Goal: Task Accomplishment & Management: Use online tool/utility

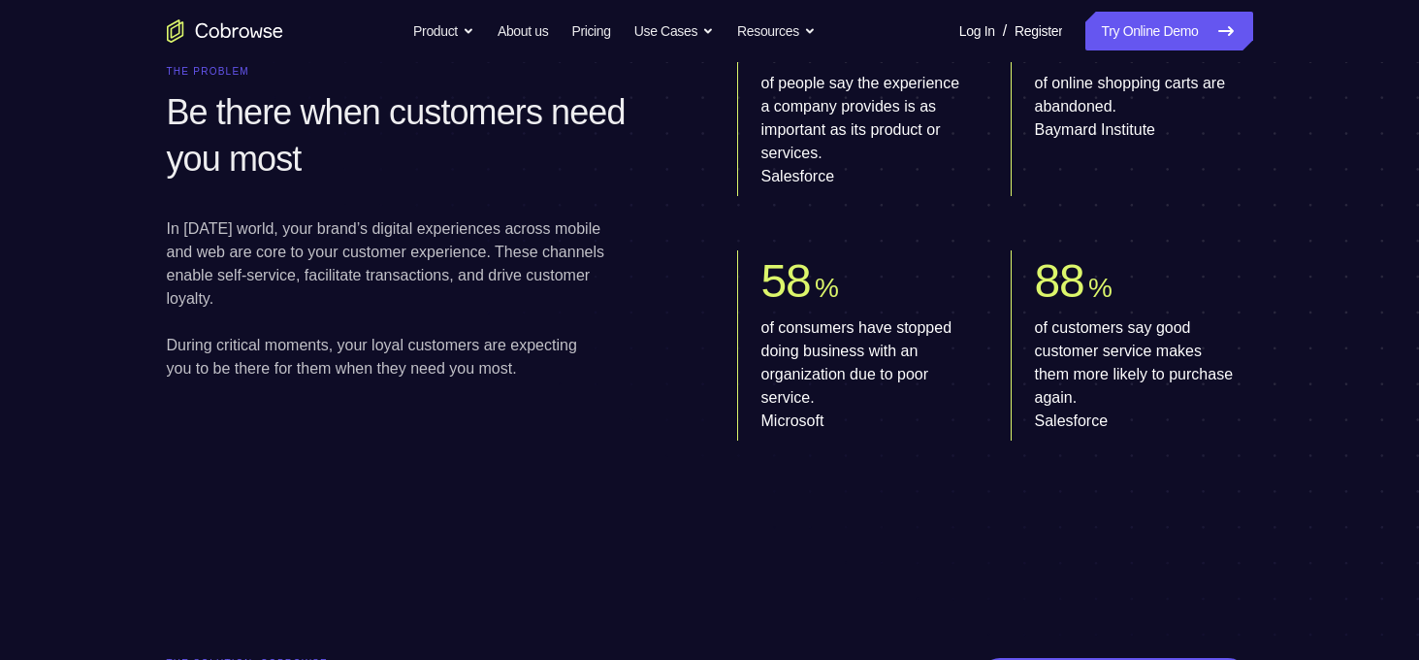
scroll to position [1105, 0]
click at [1132, 10] on nav "Go back Powerful, Flexible and Trustworthy. Avoid all extra friction for both A…" at bounding box center [709, 31] width 1419 height 62
click at [1135, 19] on link "Try Online Demo" at bounding box center [1168, 31] width 167 height 39
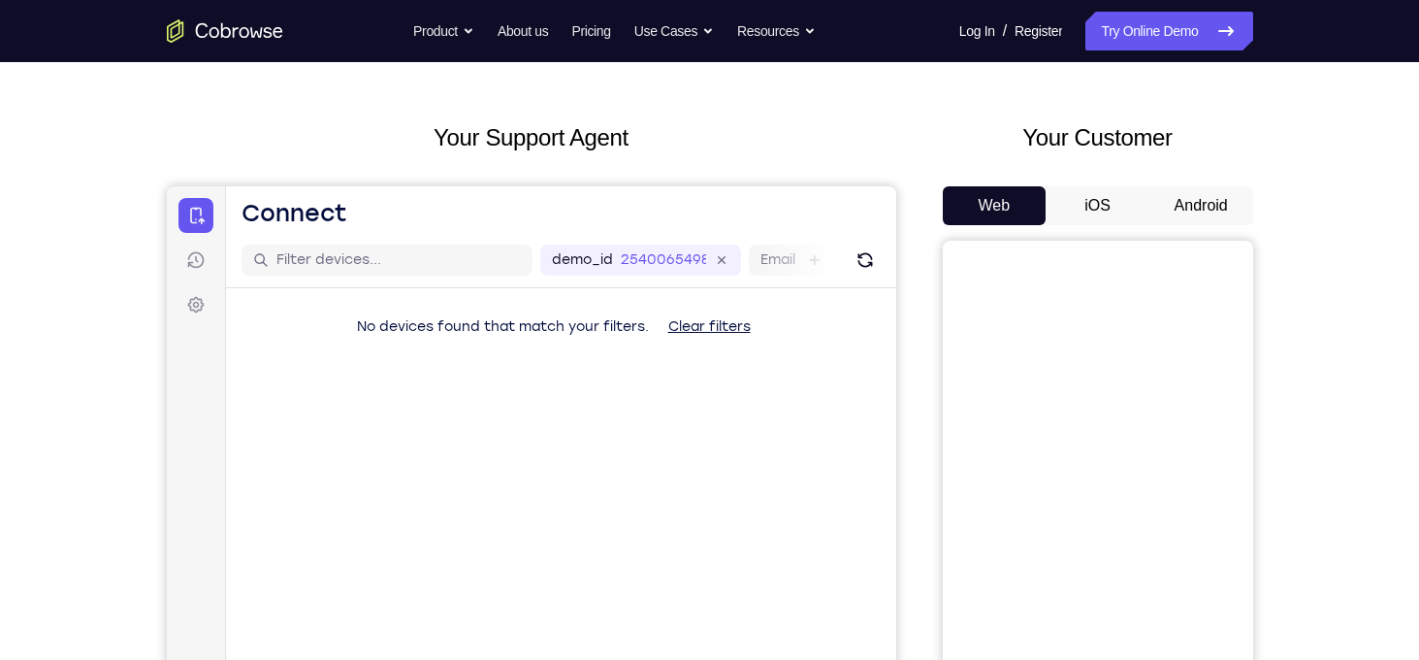
click at [1186, 208] on button "Android" at bounding box center [1201, 205] width 104 height 39
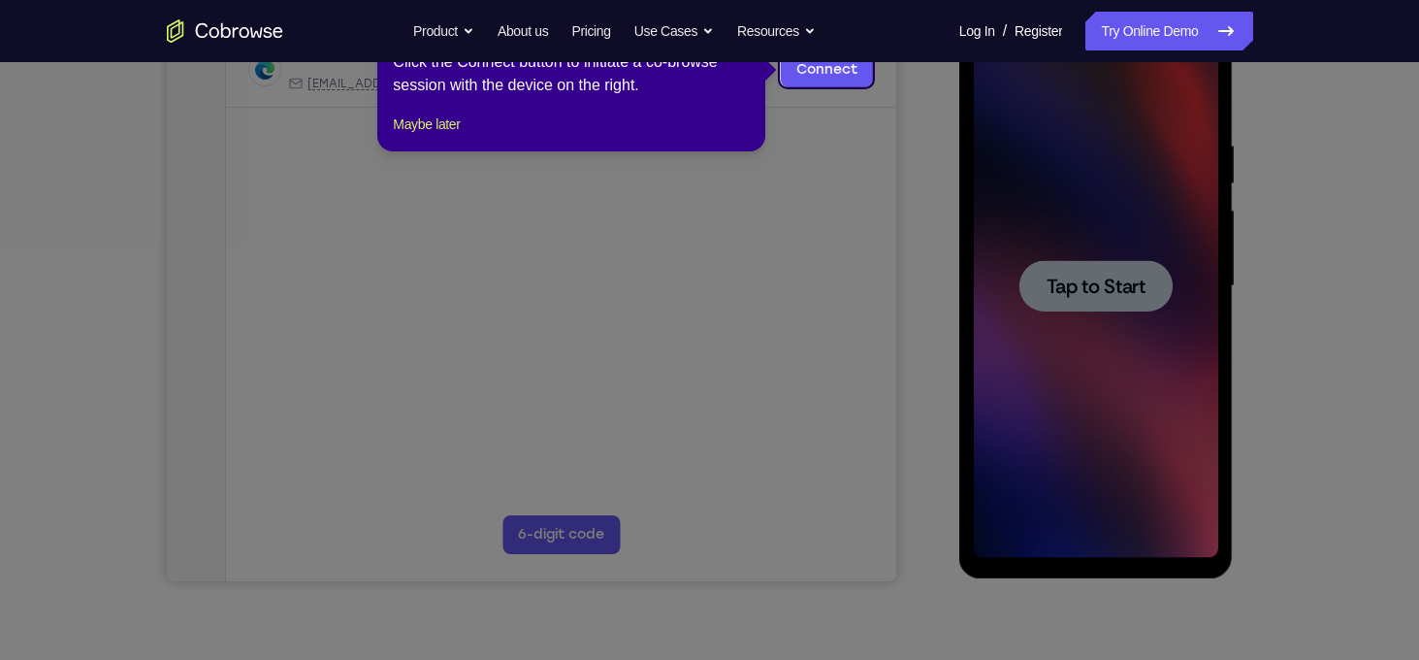
click at [1118, 294] on icon at bounding box center [717, 330] width 1434 height 660
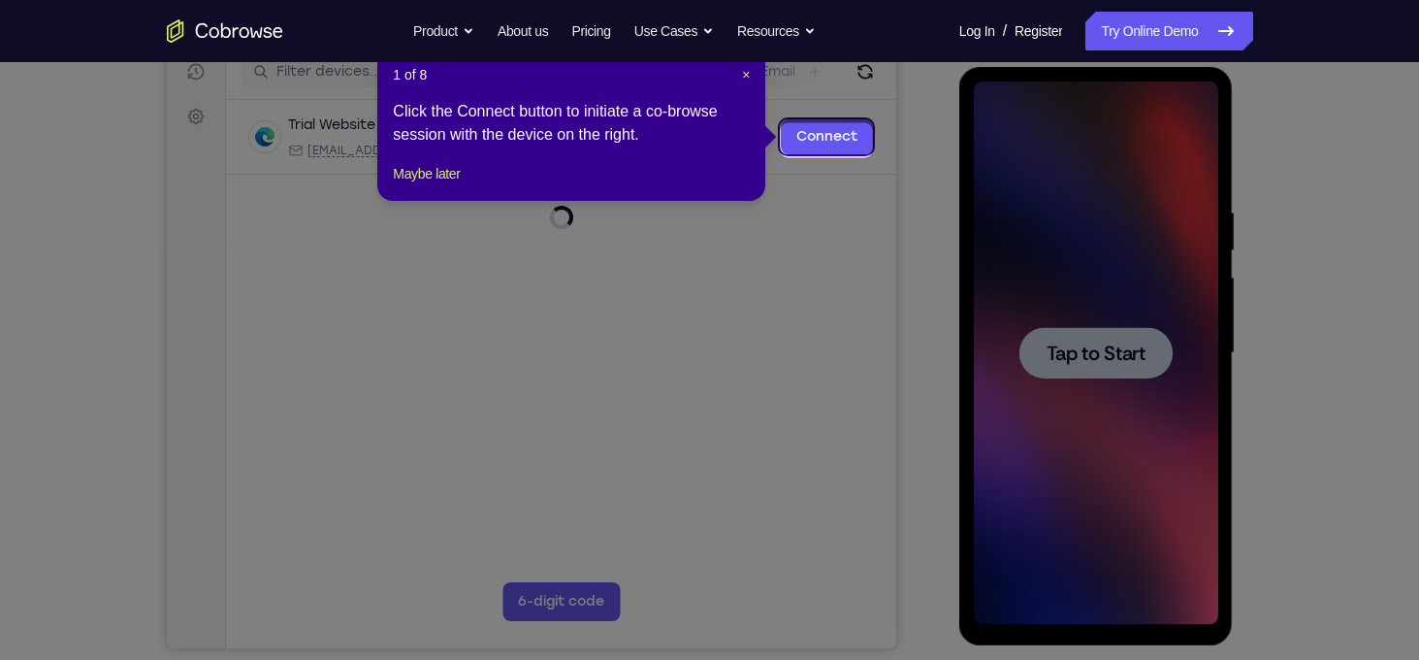
scroll to position [248, 0]
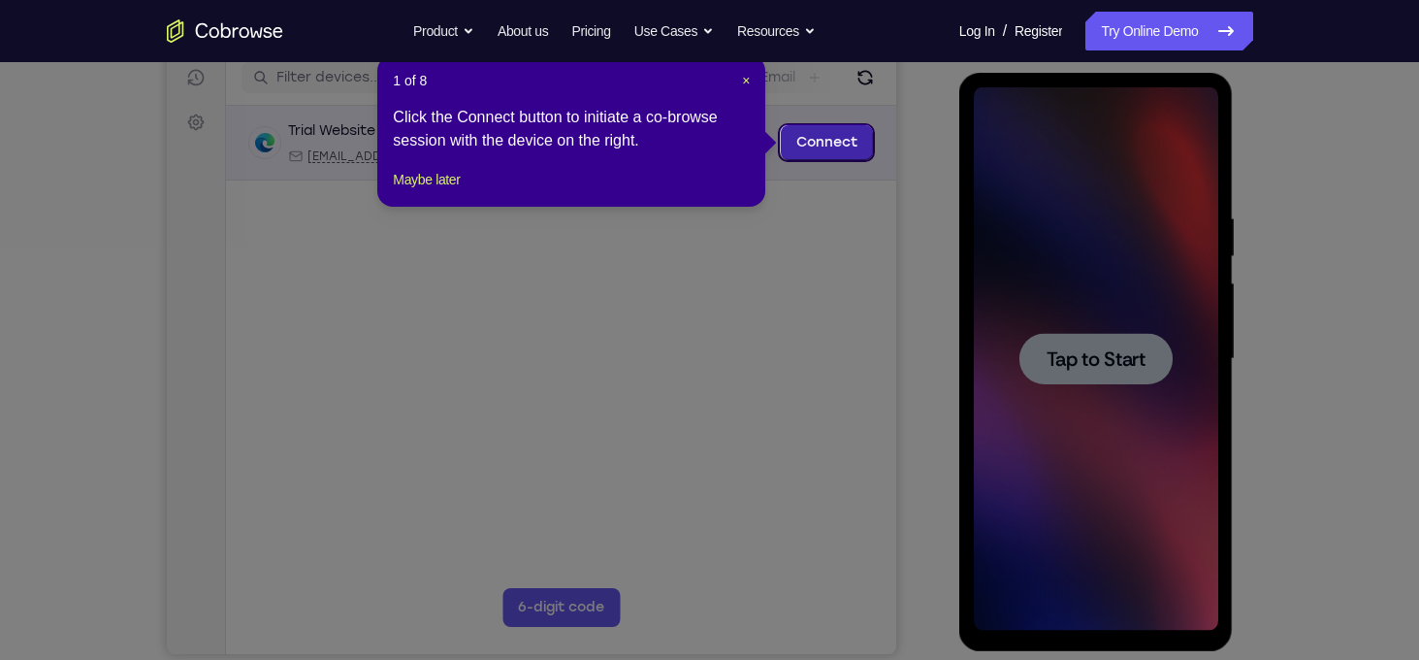
click at [818, 142] on link "Connect" at bounding box center [826, 142] width 92 height 35
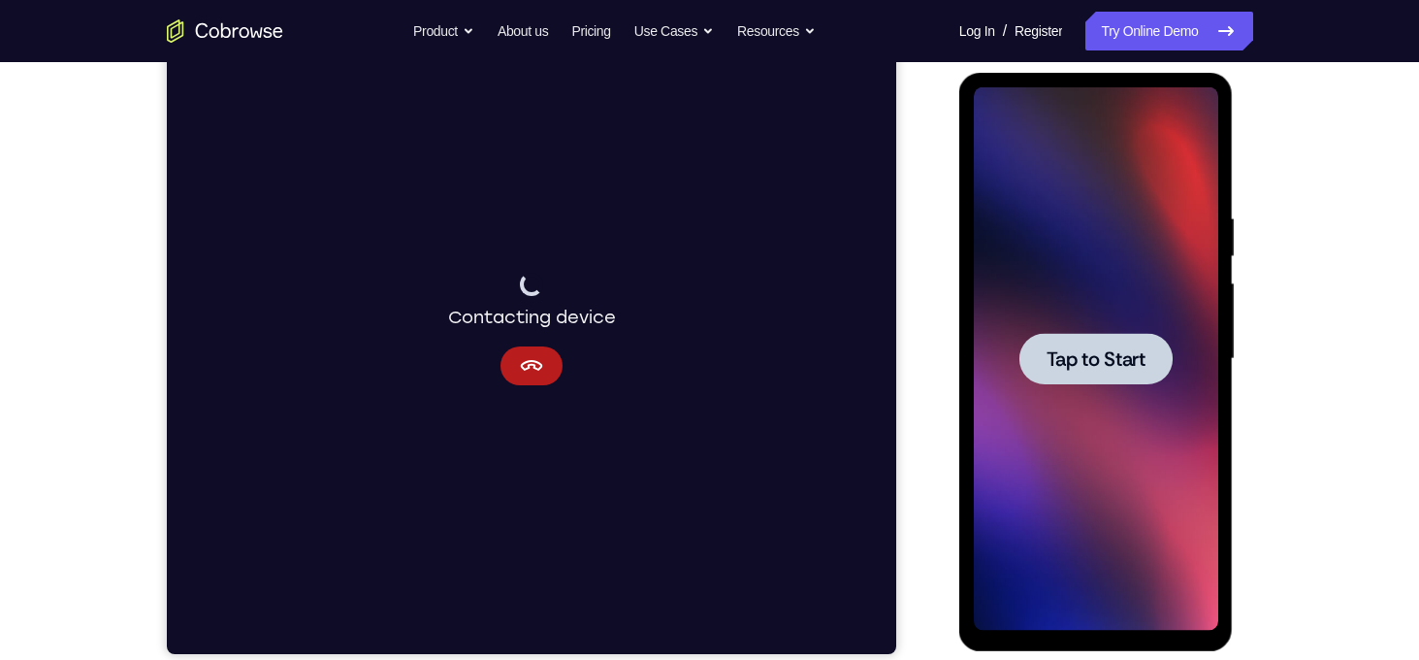
click at [1056, 359] on span "Tap to Start" at bounding box center [1096, 358] width 99 height 19
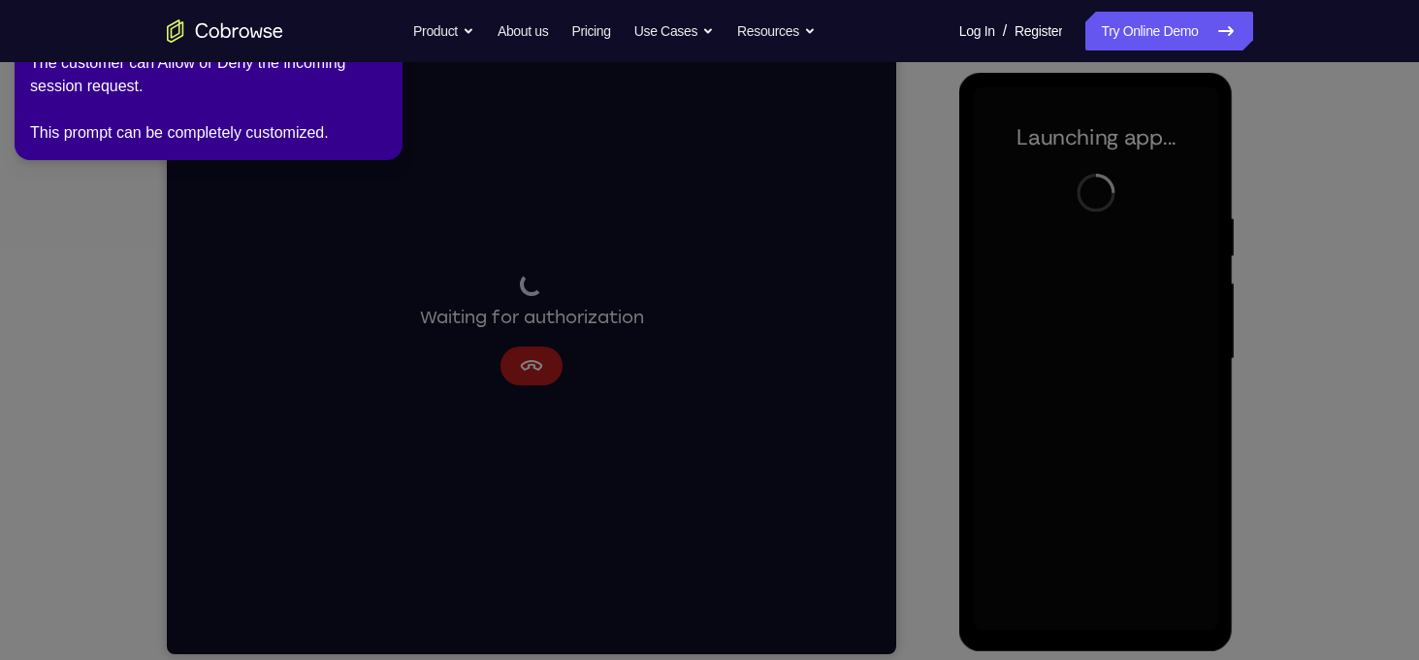
click at [112, 282] on icon at bounding box center [712, 325] width 1441 height 667
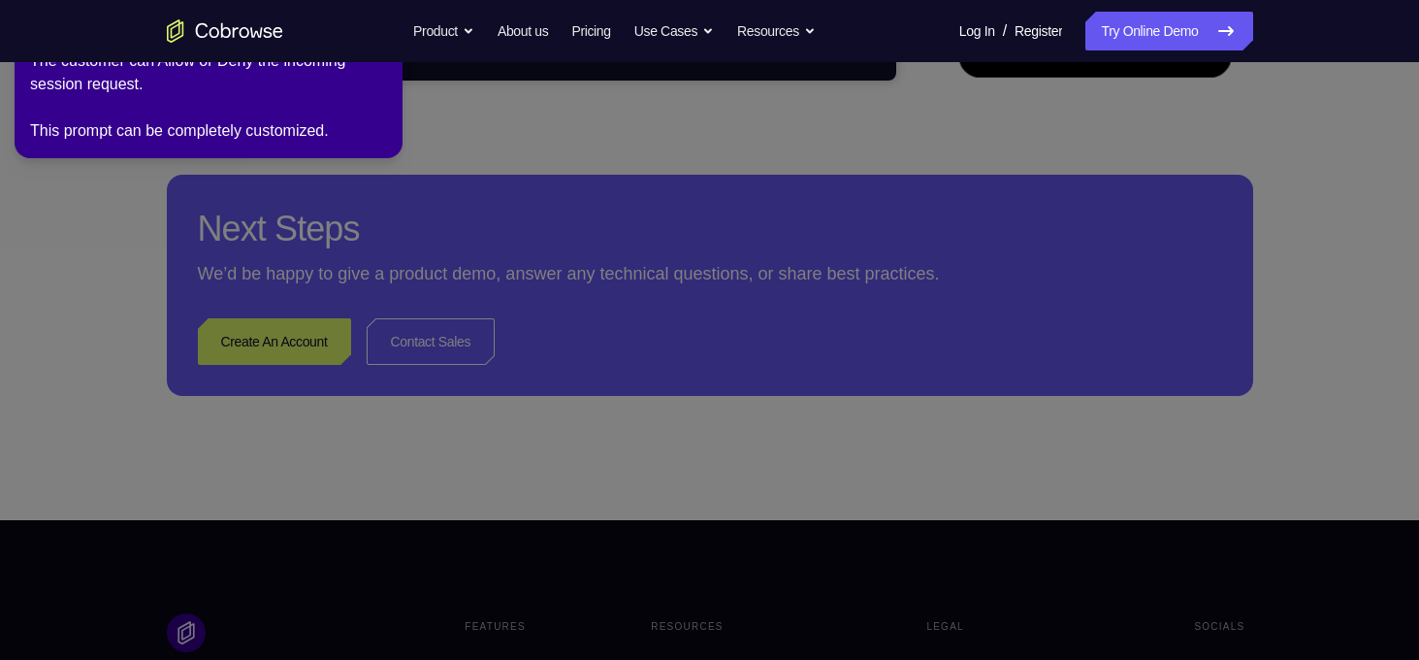
scroll to position [823, 0]
drag, startPoint x: 60, startPoint y: 250, endPoint x: 141, endPoint y: 109, distance: 162.9
click at [141, 109] on body "Open main menu Go back Powerful, Flexible and Trustworthy. Avoid all extra fric…" at bounding box center [709, 227] width 1419 height 2101
click at [141, 109] on div "The customer can Allow or Deny the incoming session request. This prompt can be…" at bounding box center [208, 96] width 357 height 93
click at [448, 124] on icon at bounding box center [712, 325] width 1441 height 667
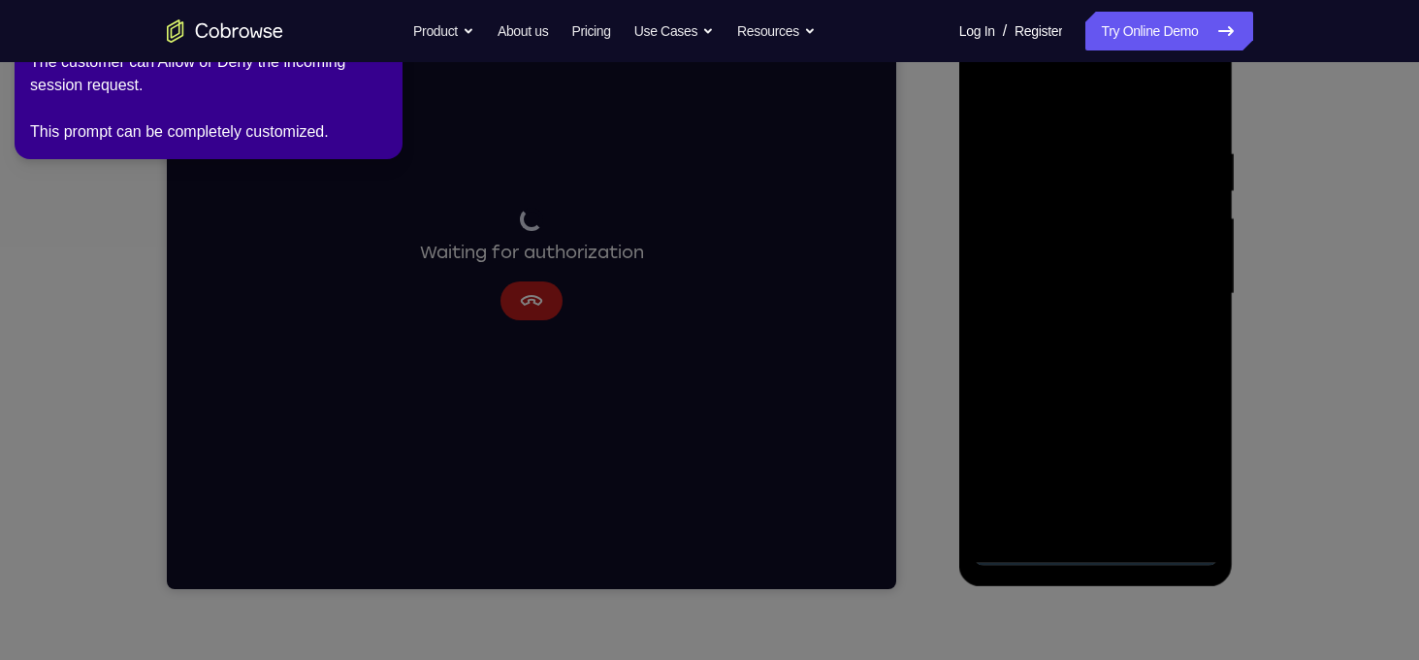
scroll to position [312, 0]
click at [105, 170] on icon at bounding box center [712, 325] width 1441 height 667
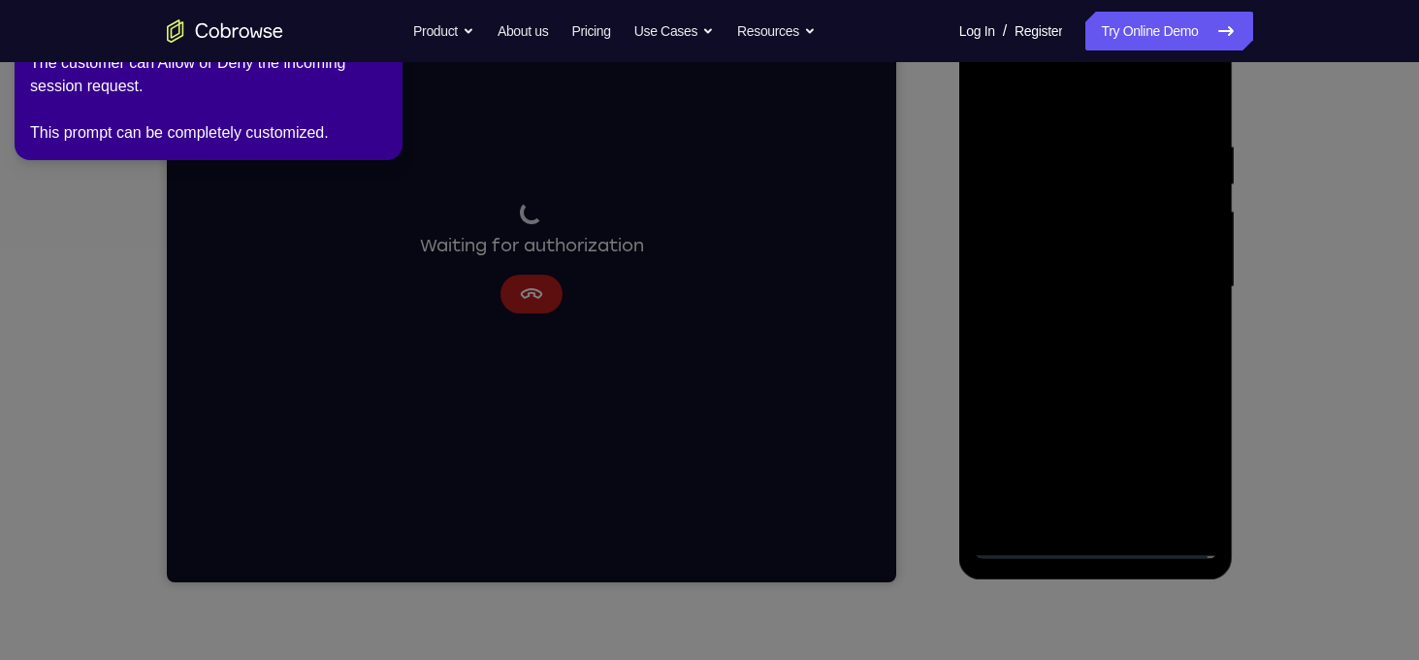
scroll to position [318, 0]
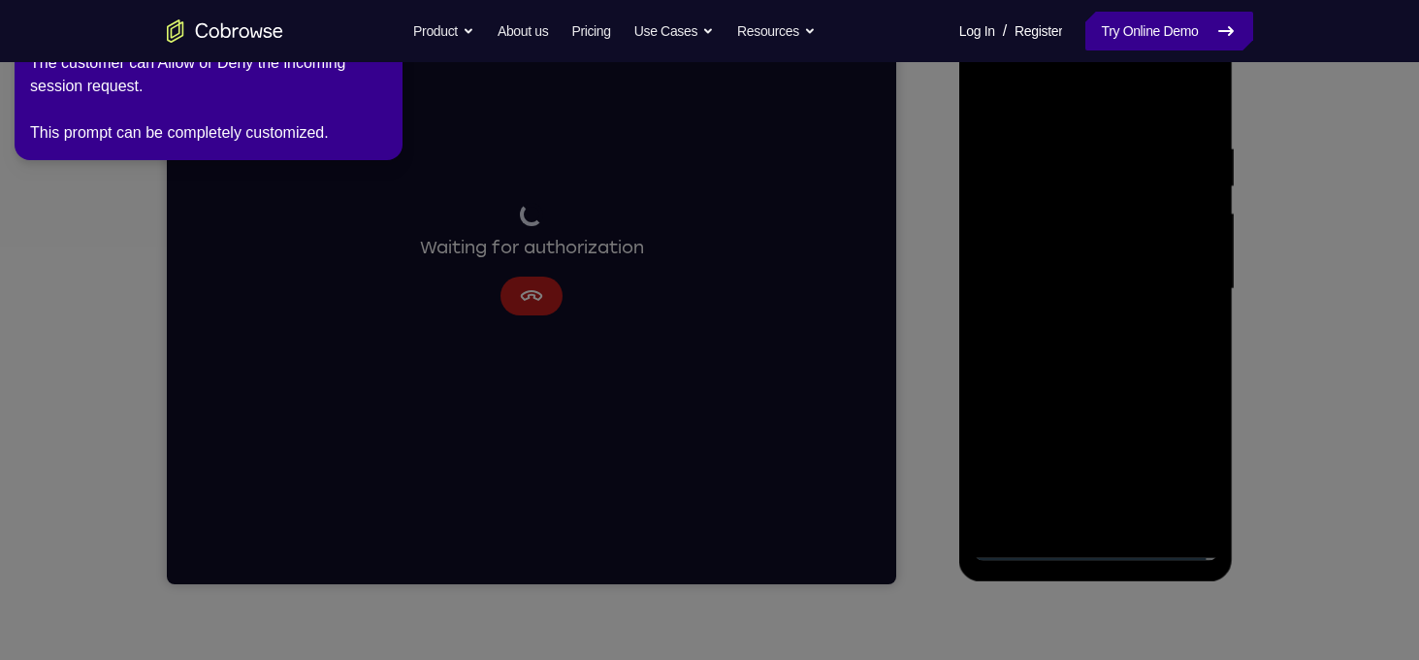
click at [1171, 35] on link "Try Online Demo" at bounding box center [1168, 31] width 167 height 39
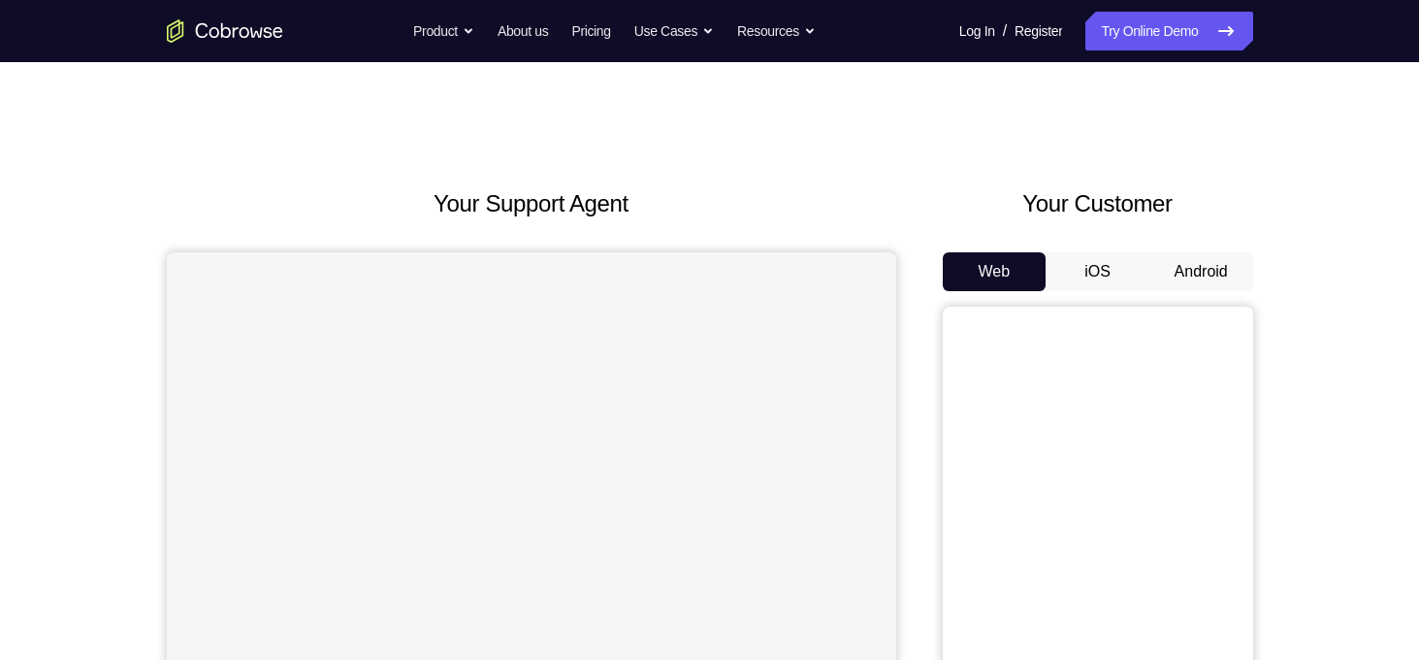
click at [1190, 267] on button "Android" at bounding box center [1201, 271] width 104 height 39
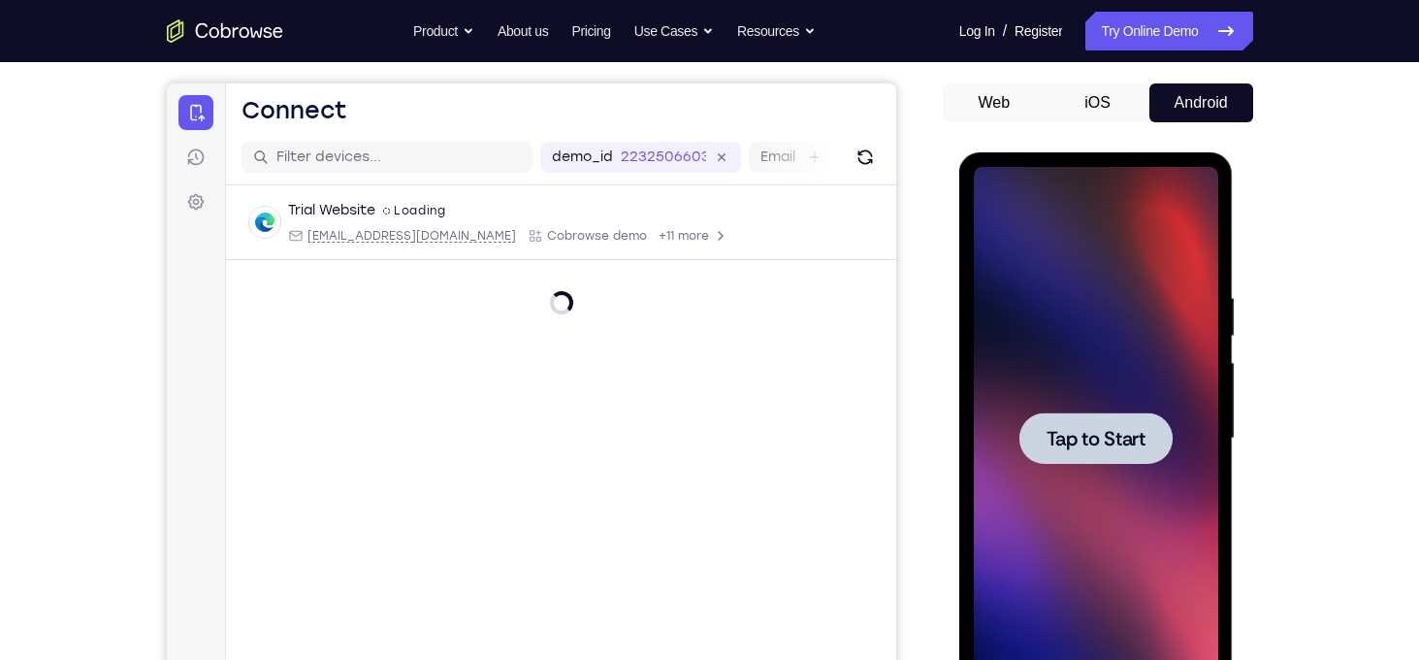
click at [1097, 453] on div at bounding box center [1095, 437] width 153 height 51
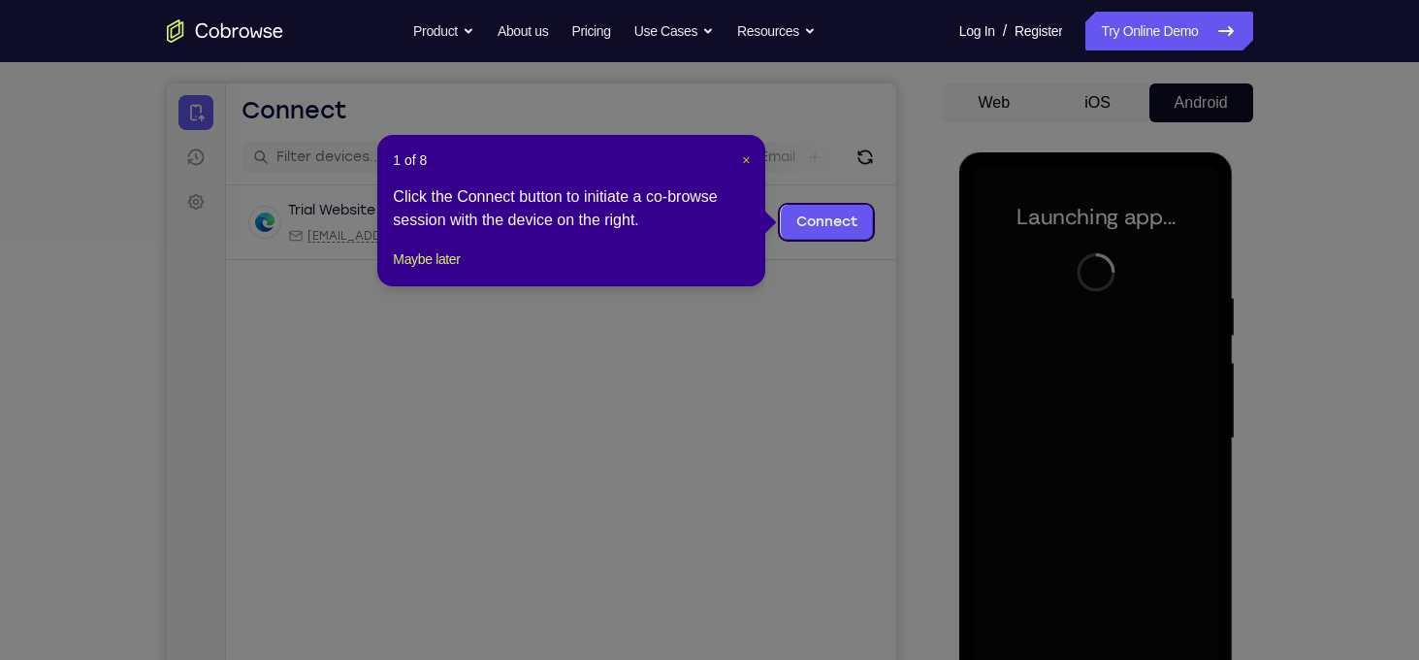
click at [743, 158] on span "×" at bounding box center [746, 160] width 8 height 16
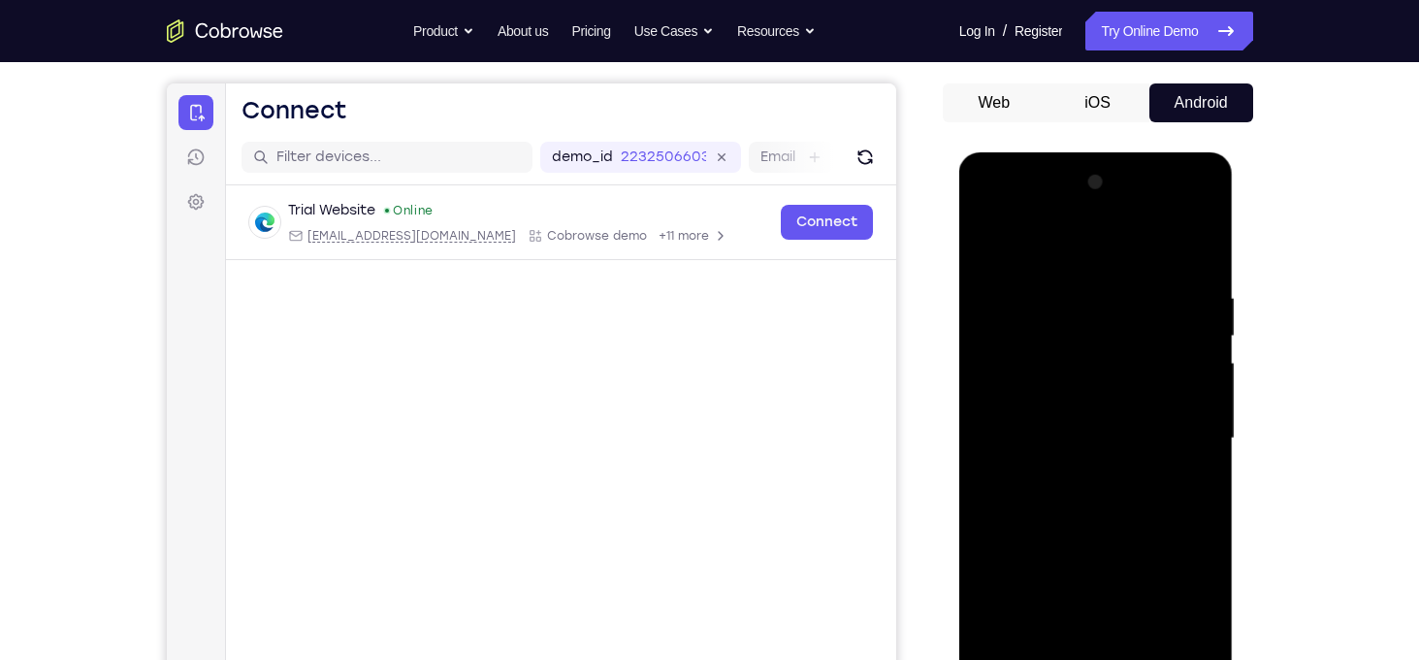
scroll to position [301, 0]
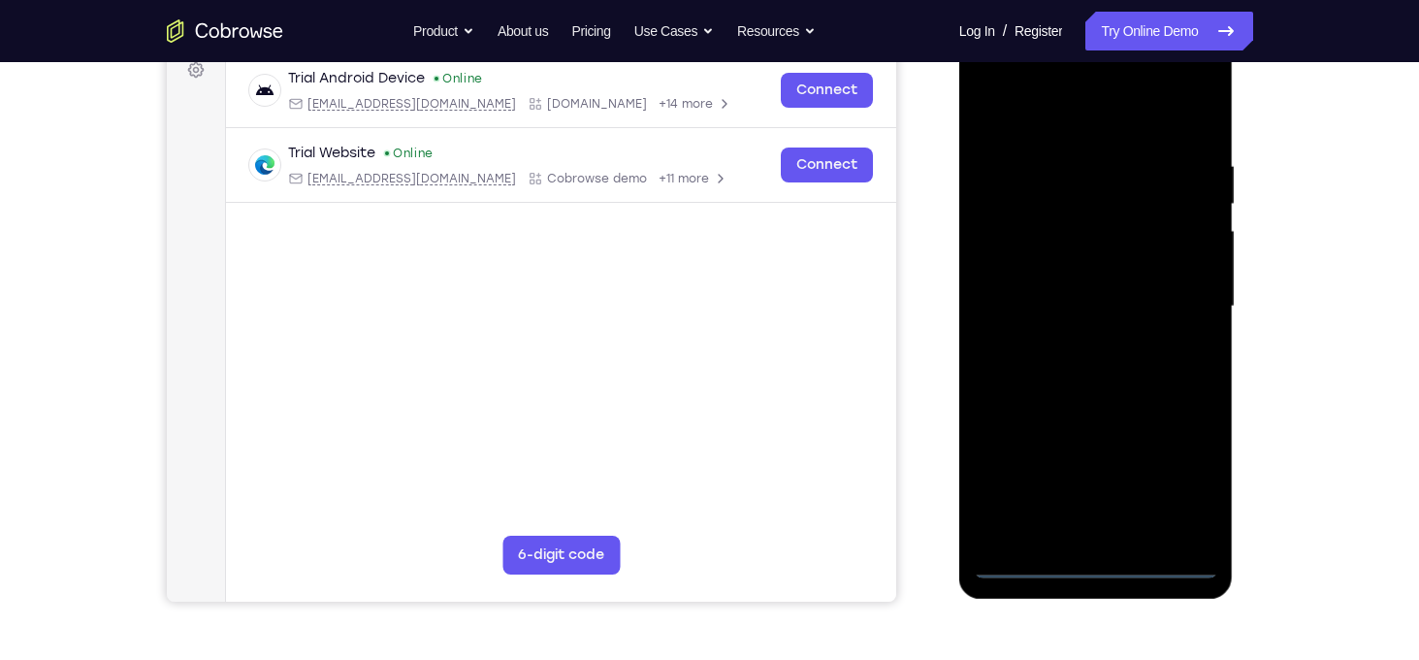
click at [1099, 565] on div at bounding box center [1096, 306] width 244 height 543
click at [1179, 475] on div at bounding box center [1096, 306] width 244 height 543
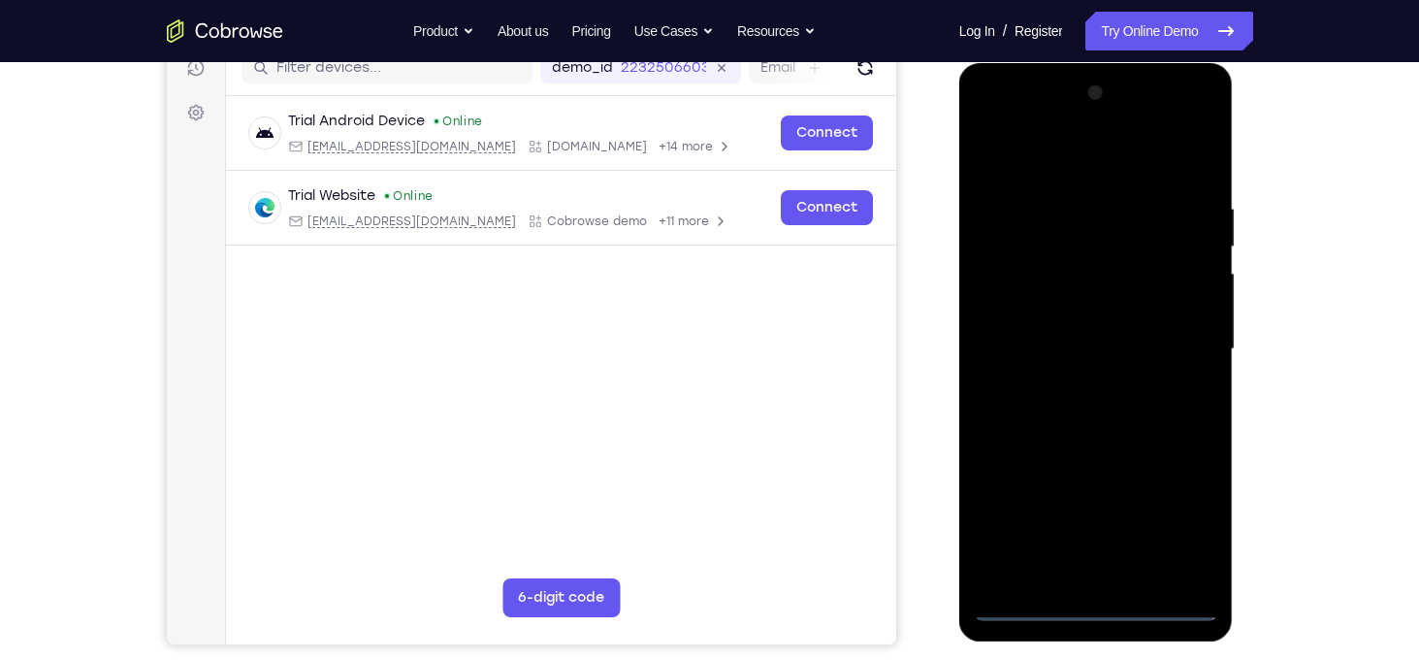
click at [993, 119] on div at bounding box center [1096, 349] width 244 height 543
click at [1177, 346] on div at bounding box center [1096, 349] width 244 height 543
click at [1117, 571] on div at bounding box center [1096, 349] width 244 height 543
click at [1067, 333] on div at bounding box center [1096, 349] width 244 height 543
click at [1014, 304] on div at bounding box center [1096, 349] width 244 height 543
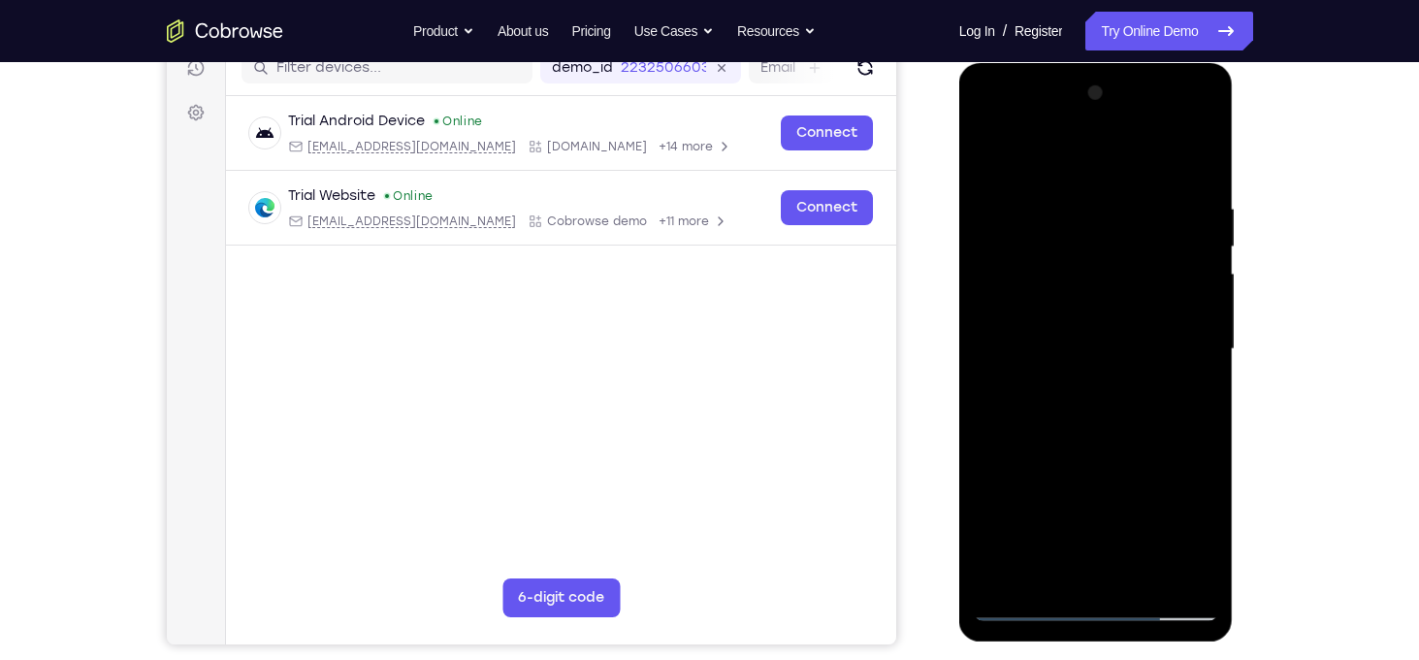
click at [1053, 345] on div at bounding box center [1096, 349] width 244 height 543
click at [1200, 185] on div at bounding box center [1096, 349] width 244 height 543
click at [1065, 203] on div at bounding box center [1096, 349] width 244 height 543
click at [1173, 571] on div at bounding box center [1096, 349] width 244 height 543
click at [1130, 316] on div at bounding box center [1096, 349] width 244 height 543
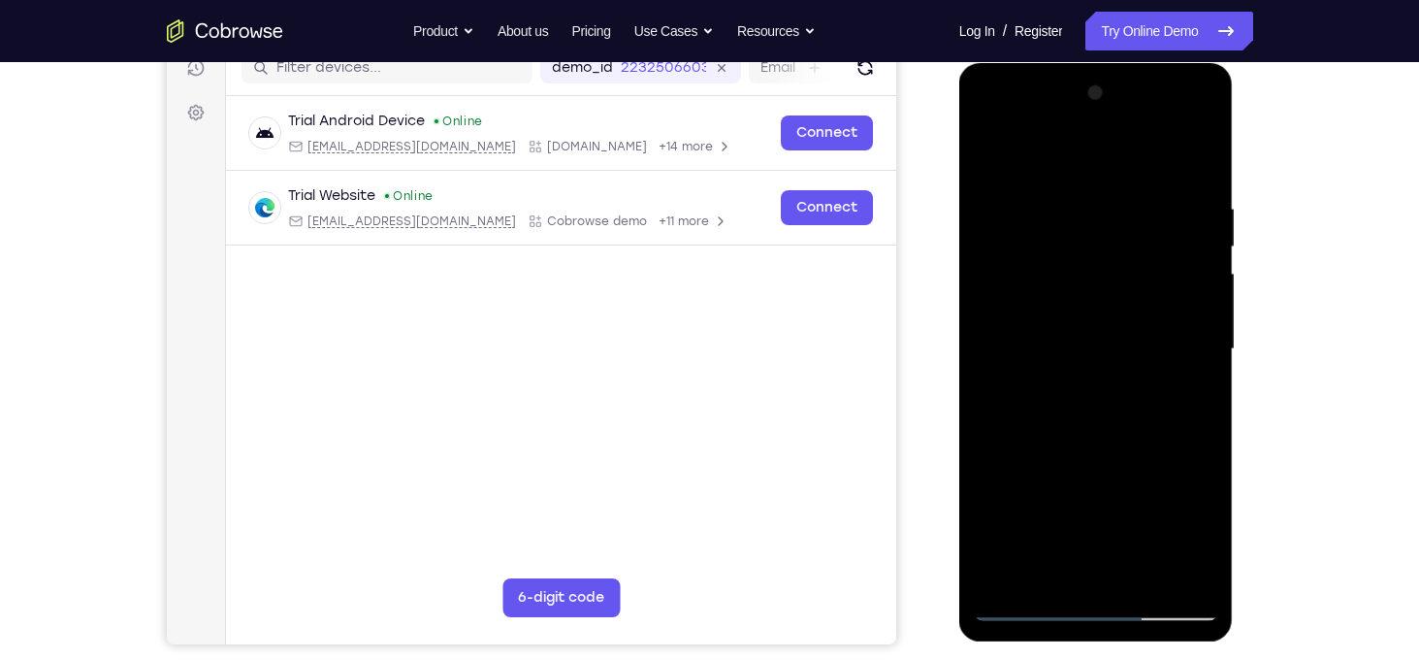
click at [1185, 332] on div at bounding box center [1096, 349] width 244 height 543
click at [1177, 288] on div at bounding box center [1096, 349] width 244 height 543
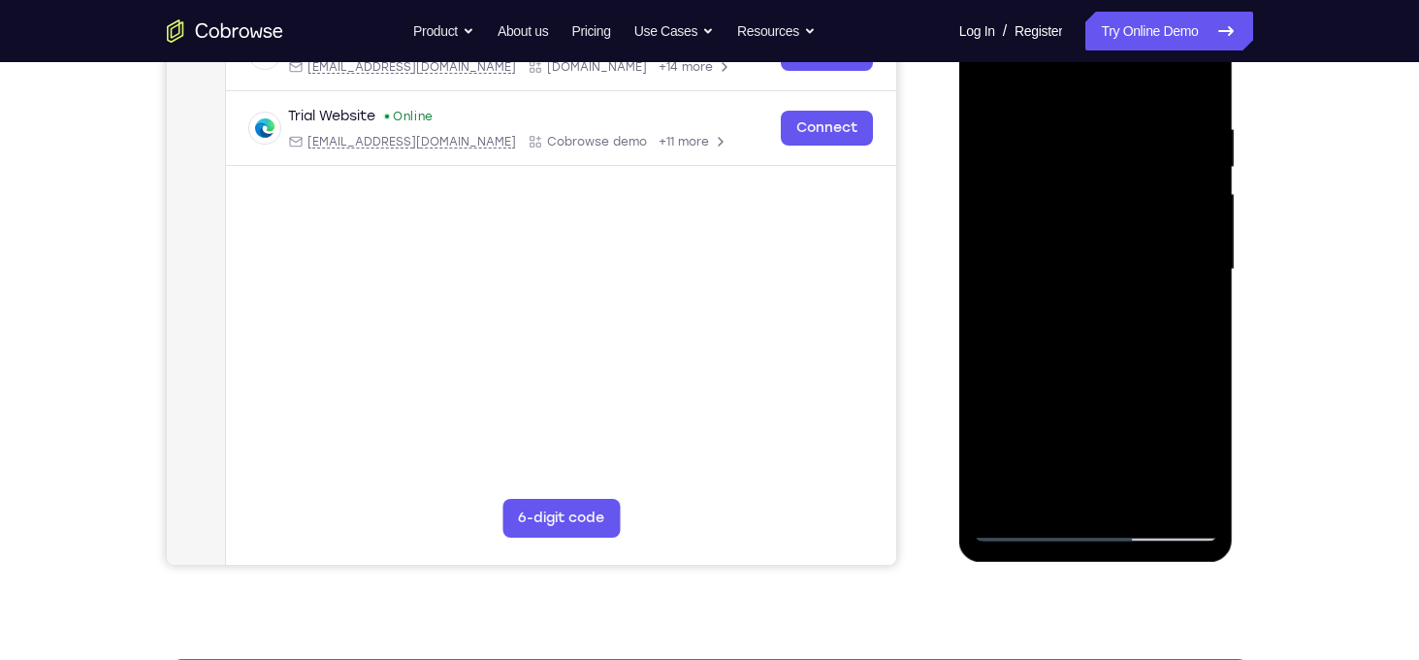
scroll to position [339, 0]
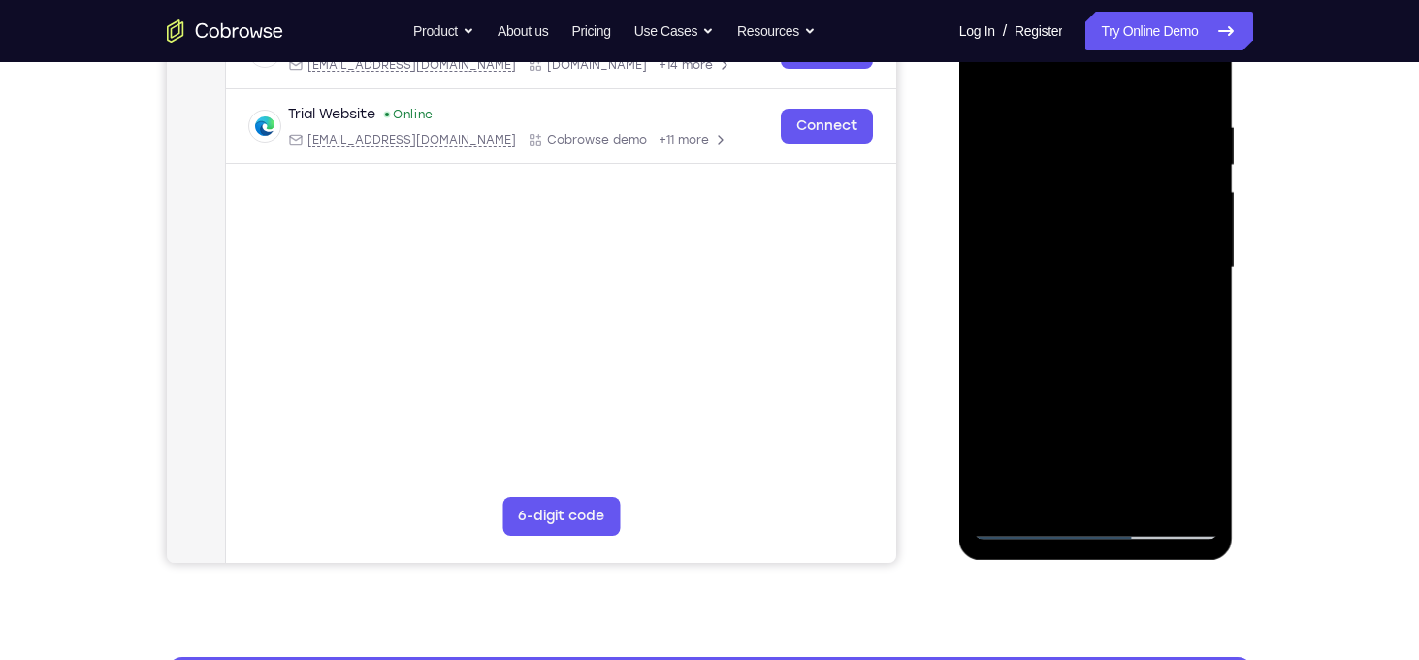
click at [1025, 524] on div at bounding box center [1096, 267] width 244 height 543
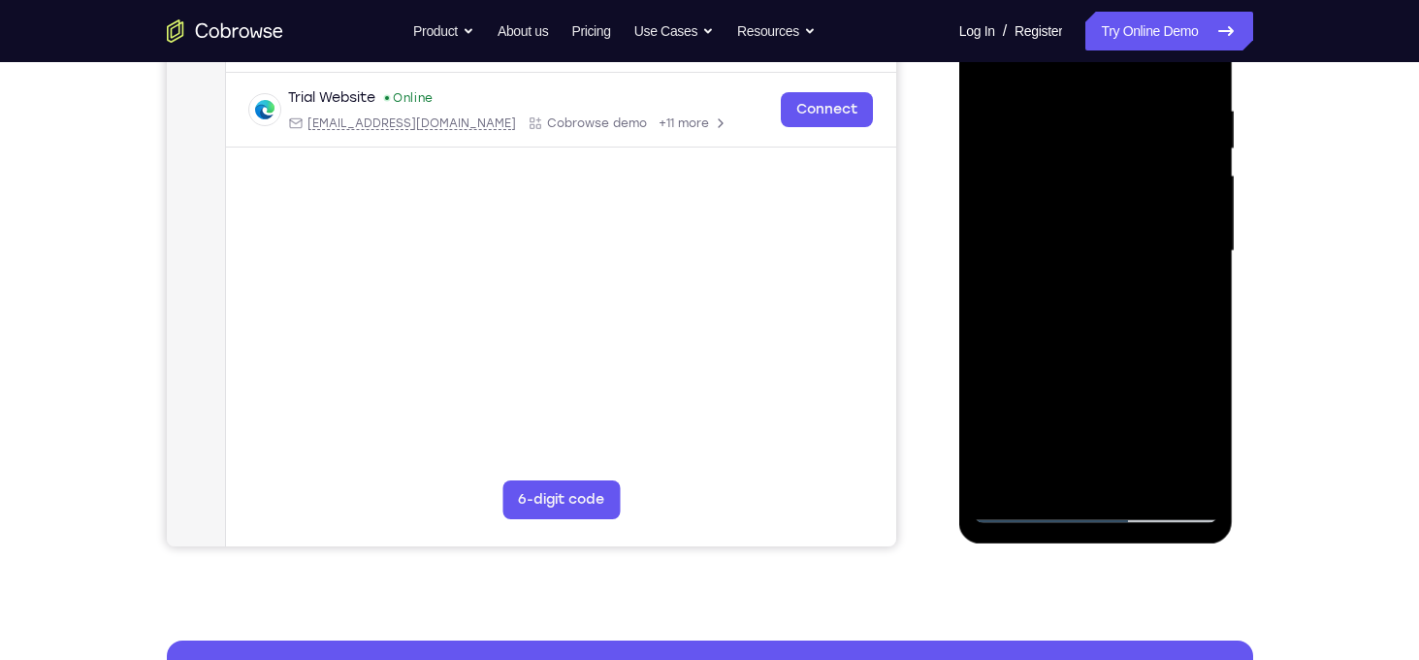
scroll to position [270, 0]
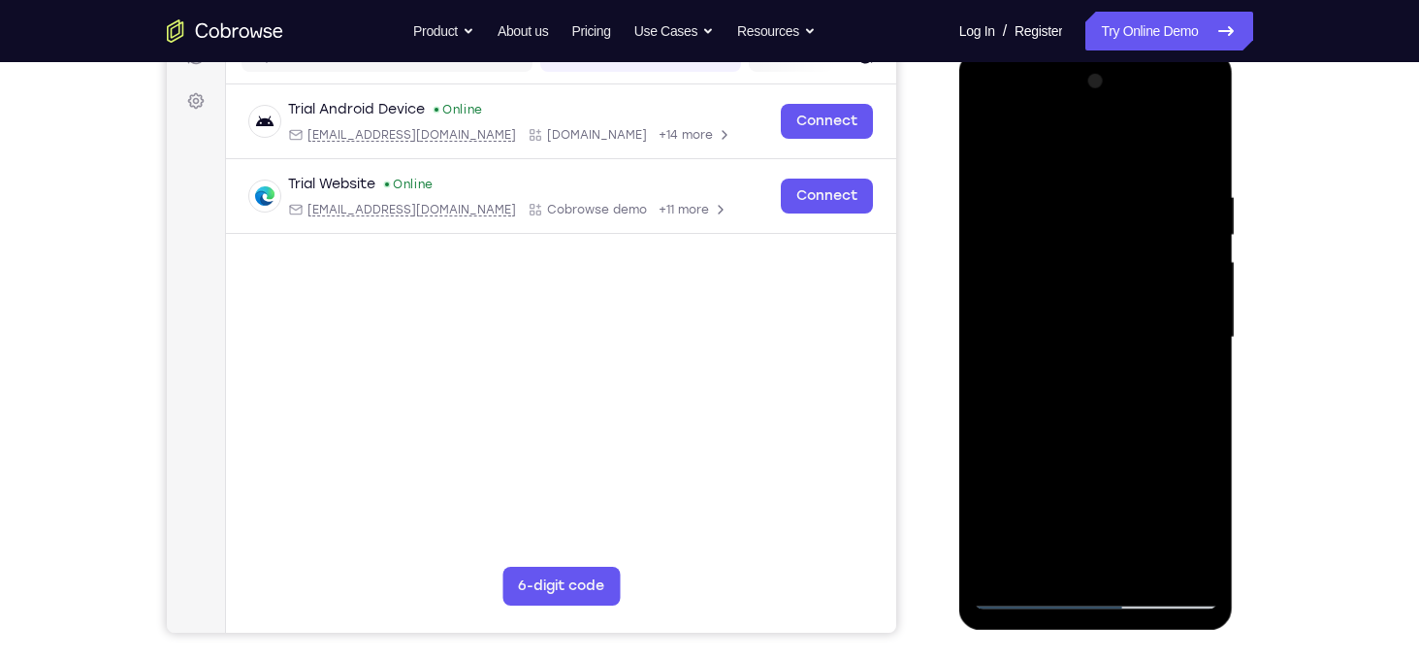
click at [1134, 567] on div at bounding box center [1096, 337] width 244 height 543
click at [1112, 447] on div at bounding box center [1096, 337] width 244 height 543
click at [1121, 424] on div at bounding box center [1096, 337] width 244 height 543
click at [1022, 604] on div at bounding box center [1096, 337] width 244 height 543
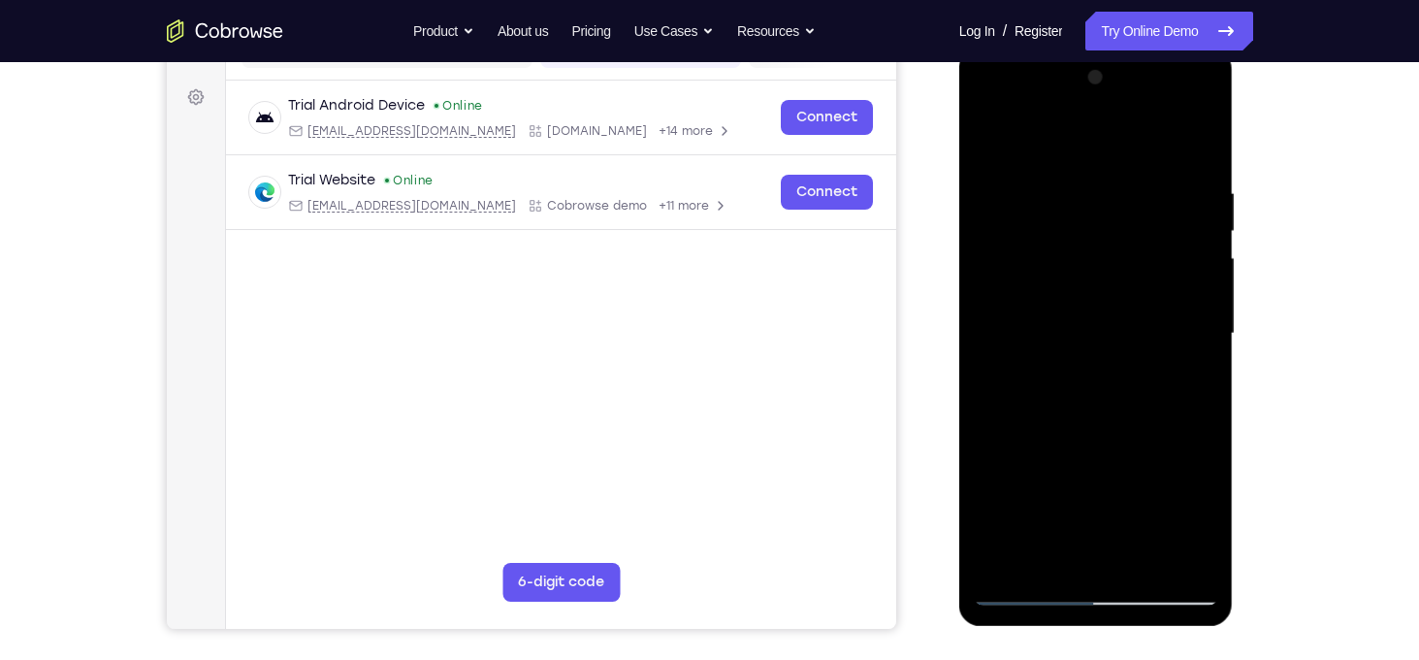
scroll to position [271, 0]
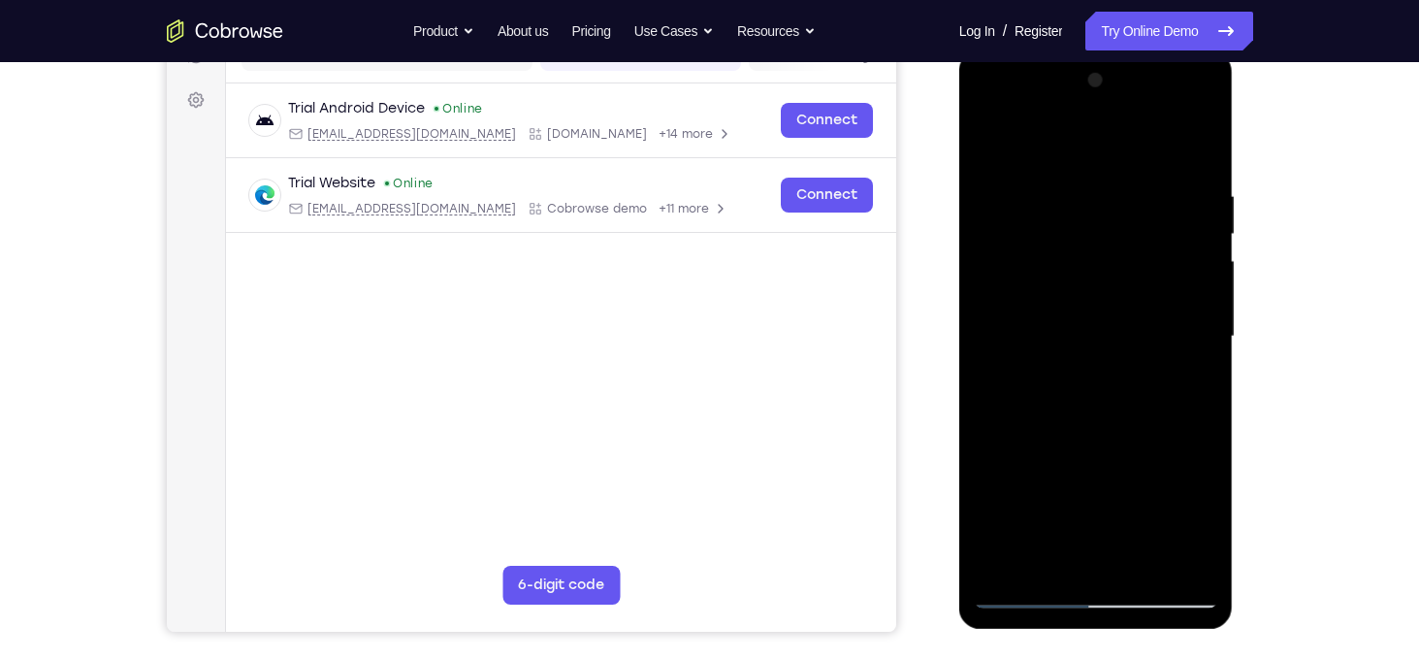
click at [999, 132] on div at bounding box center [1096, 336] width 244 height 543
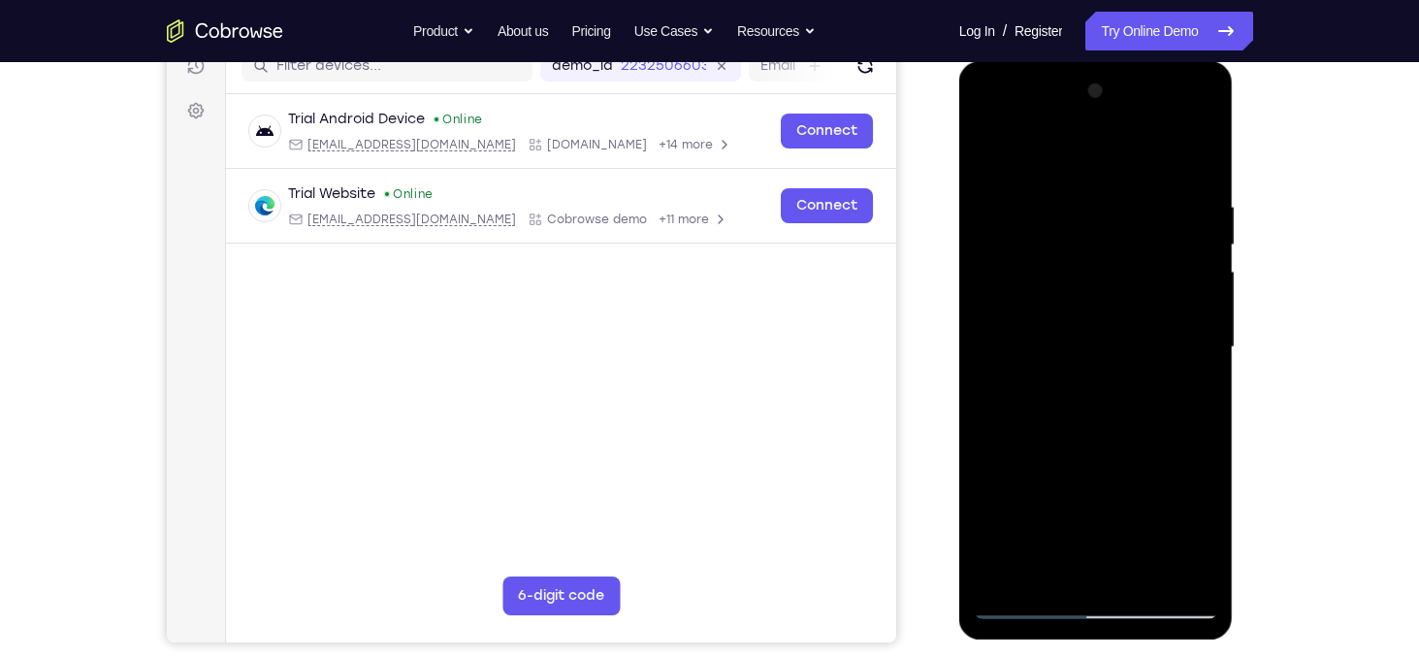
scroll to position [267, 0]
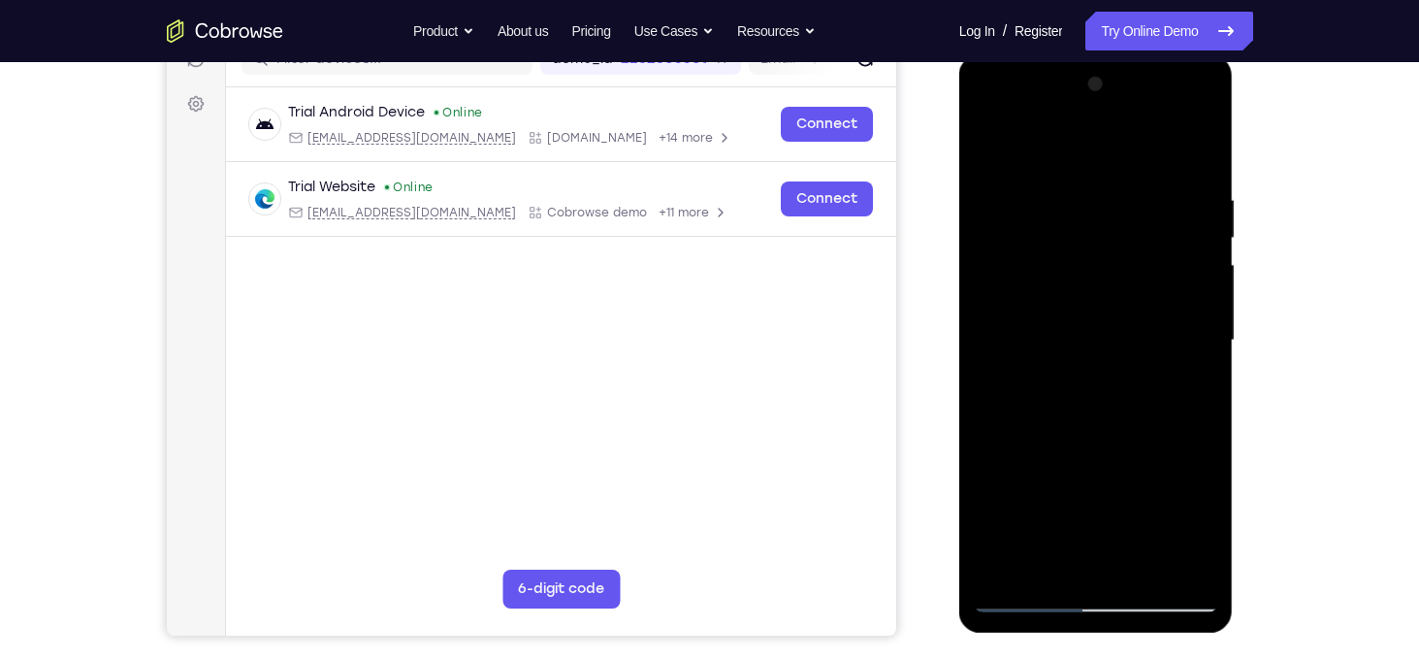
click at [1177, 194] on div at bounding box center [1096, 340] width 244 height 543
click at [1153, 151] on div at bounding box center [1096, 340] width 244 height 543
click at [1176, 556] on div at bounding box center [1096, 340] width 244 height 543
click at [1211, 508] on div at bounding box center [1096, 340] width 244 height 543
click at [1199, 152] on div at bounding box center [1096, 340] width 244 height 543
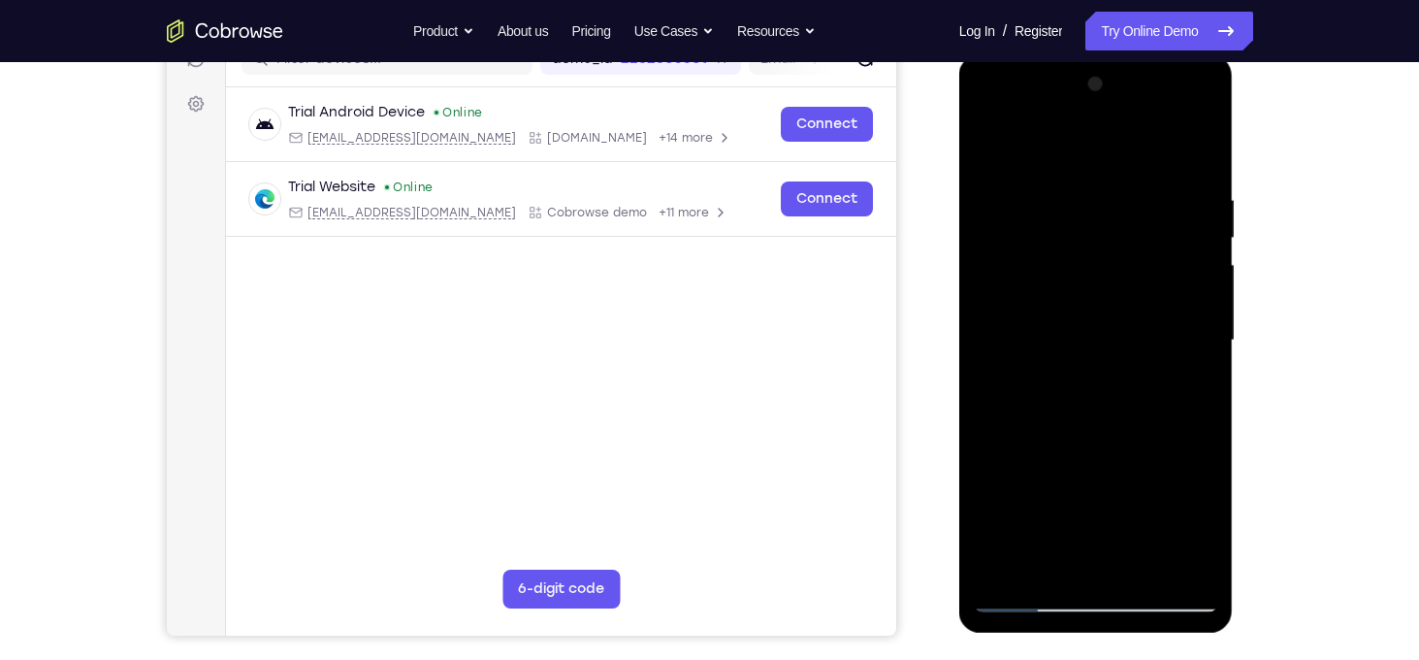
click at [1102, 569] on div at bounding box center [1096, 340] width 244 height 543
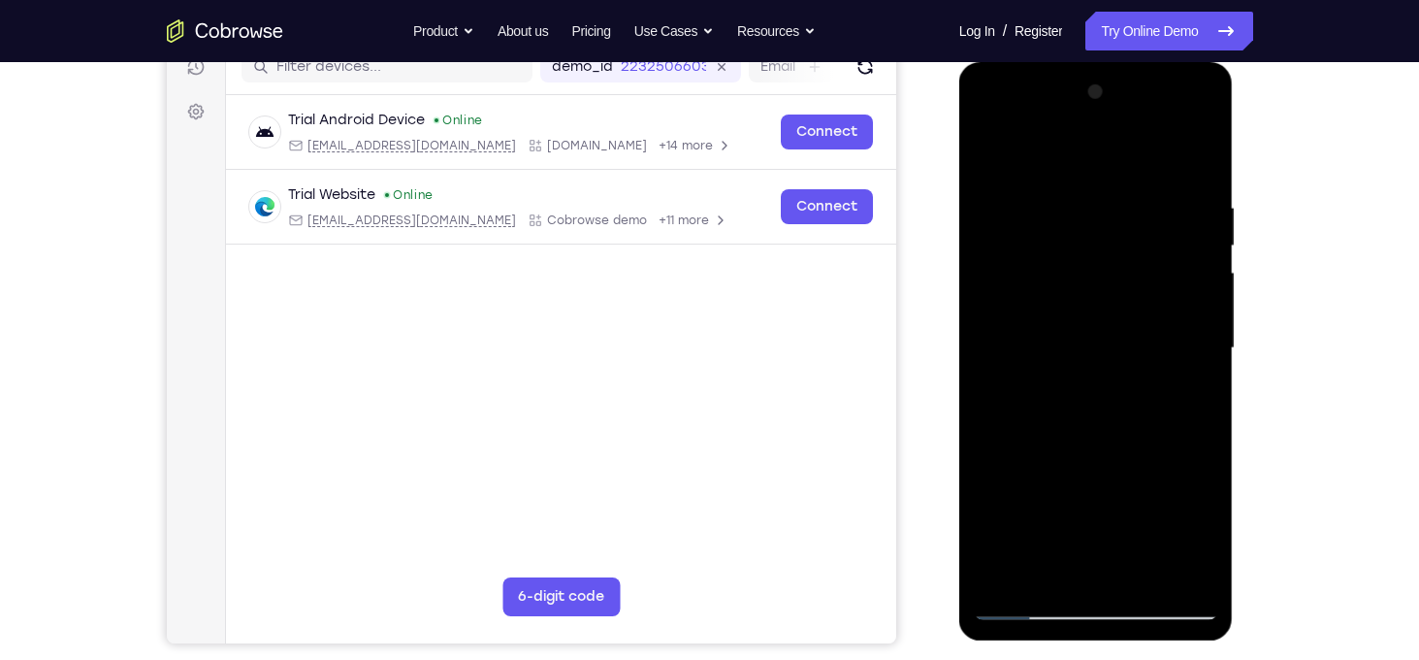
scroll to position [251, 0]
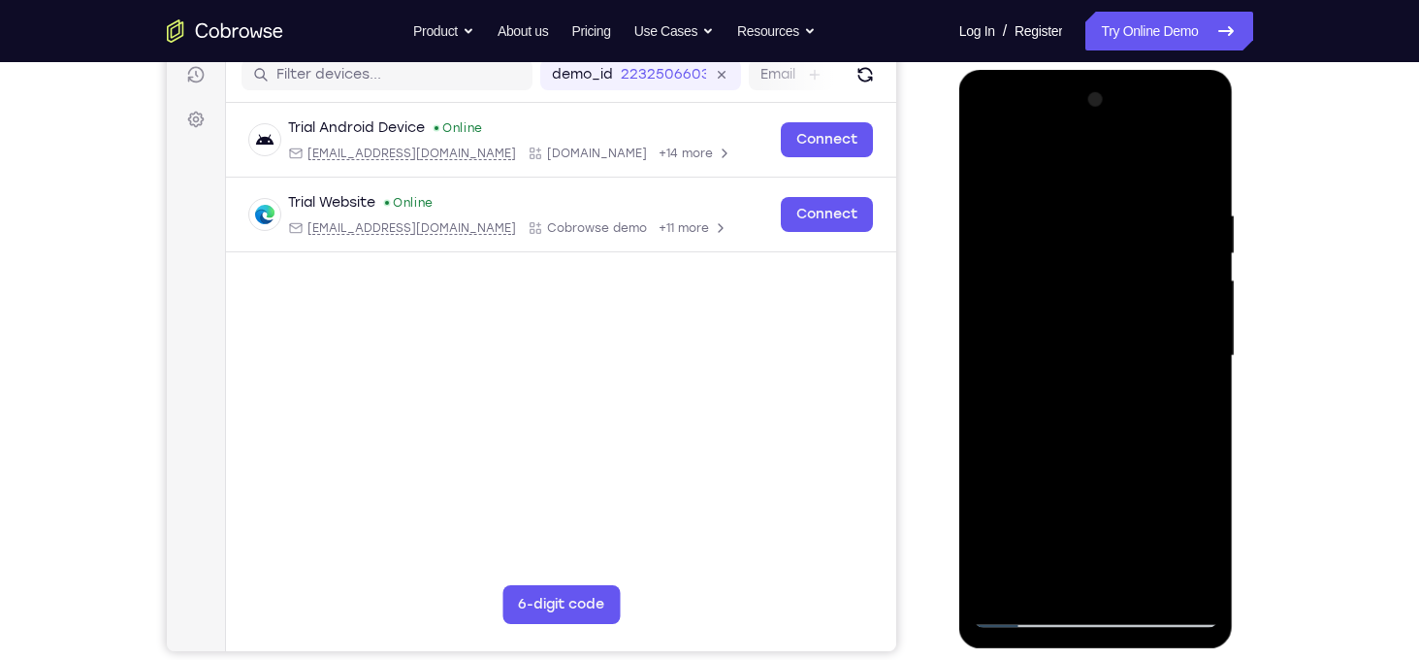
drag, startPoint x: 1112, startPoint y: 416, endPoint x: 1141, endPoint y: 174, distance: 244.2
click at [1141, 174] on div at bounding box center [1096, 355] width 244 height 543
drag, startPoint x: 1092, startPoint y: 361, endPoint x: 1087, endPoint y: 165, distance: 196.0
click at [1087, 165] on div at bounding box center [1096, 355] width 244 height 543
drag, startPoint x: 1087, startPoint y: 400, endPoint x: 1103, endPoint y: 138, distance: 262.3
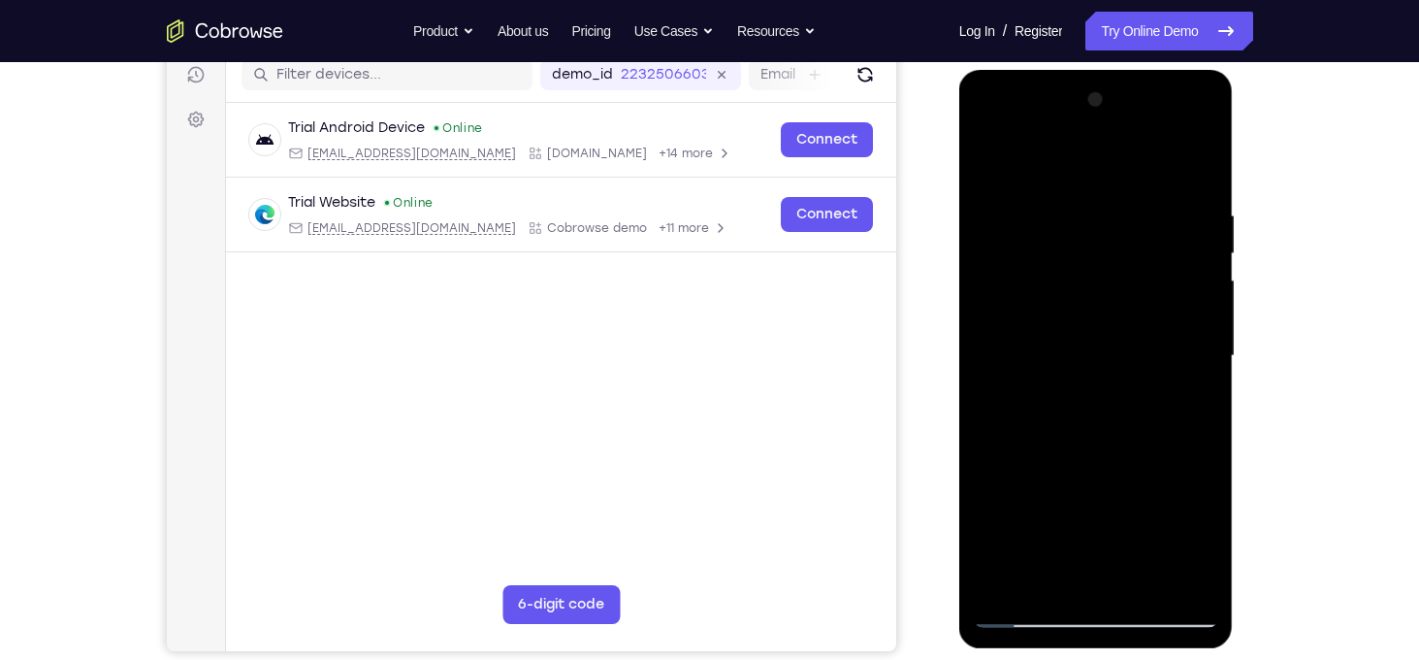
click at [1103, 138] on div at bounding box center [1096, 355] width 244 height 543
